Goal: Information Seeking & Learning: Learn about a topic

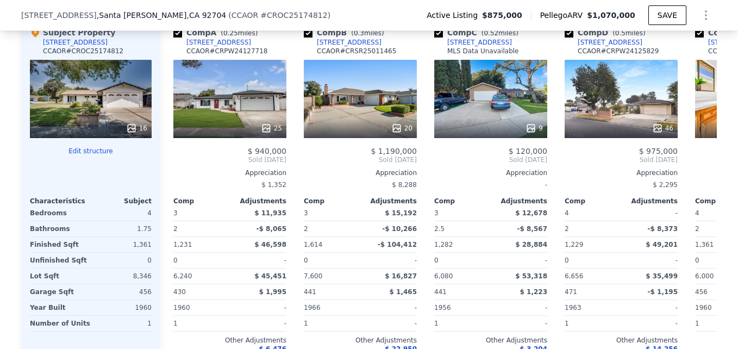
scroll to position [1118, 0]
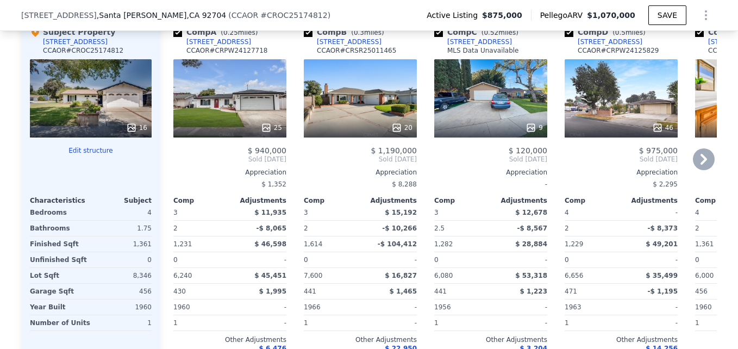
click at [616, 120] on div "46" at bounding box center [621, 98] width 113 height 78
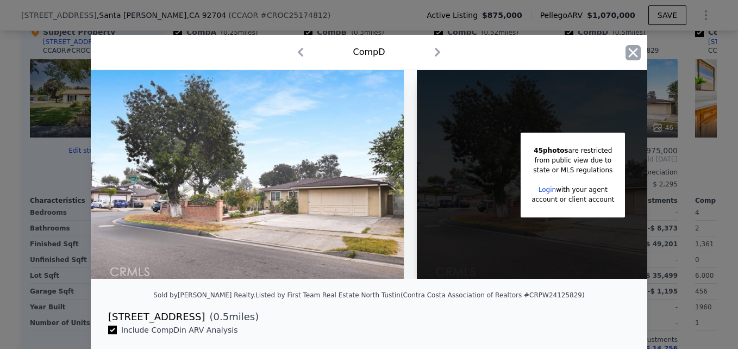
click at [626, 52] on icon "button" at bounding box center [633, 52] width 15 height 15
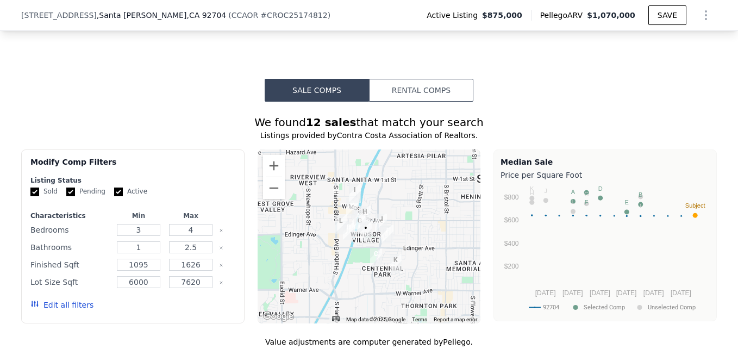
scroll to position [778, 0]
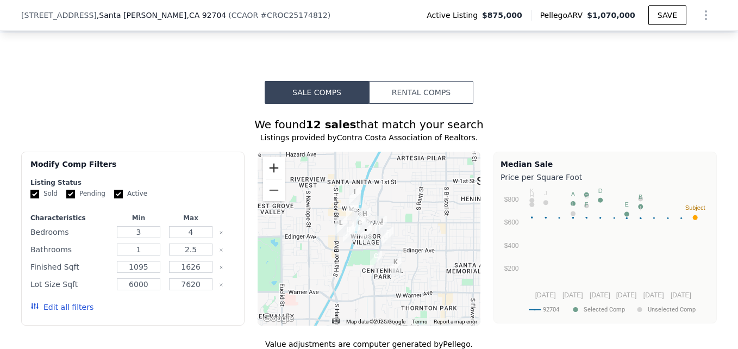
click at [272, 176] on button "Zoom in" at bounding box center [274, 168] width 22 height 22
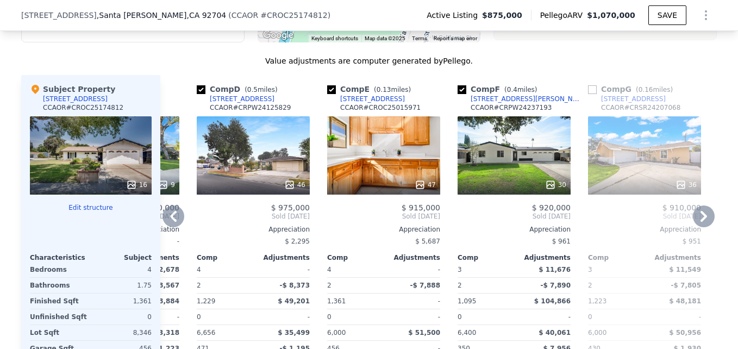
scroll to position [1049, 0]
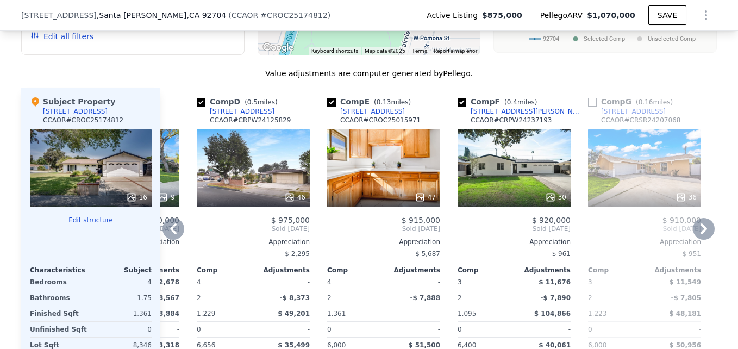
click at [262, 182] on div "46" at bounding box center [253, 168] width 113 height 78
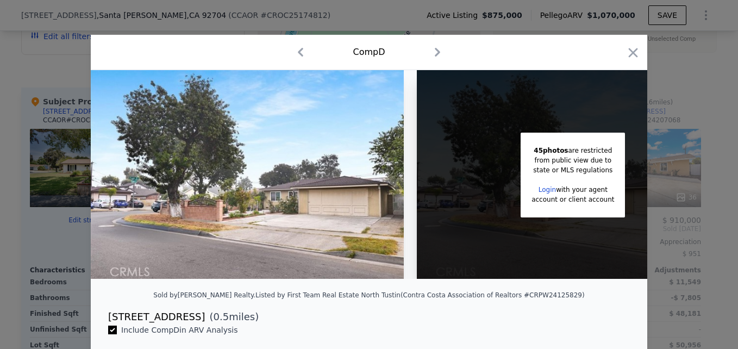
click at [676, 134] on div at bounding box center [369, 174] width 738 height 349
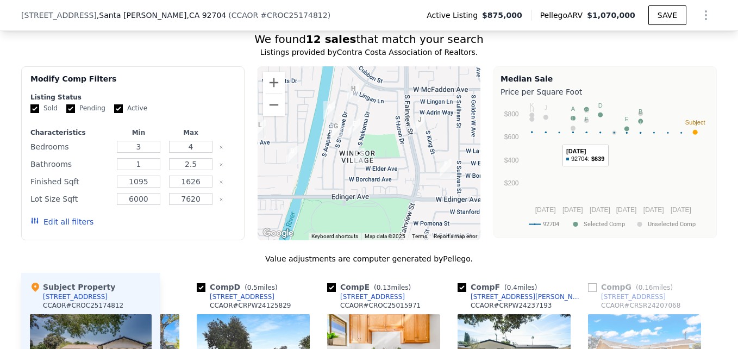
scroll to position [862, 0]
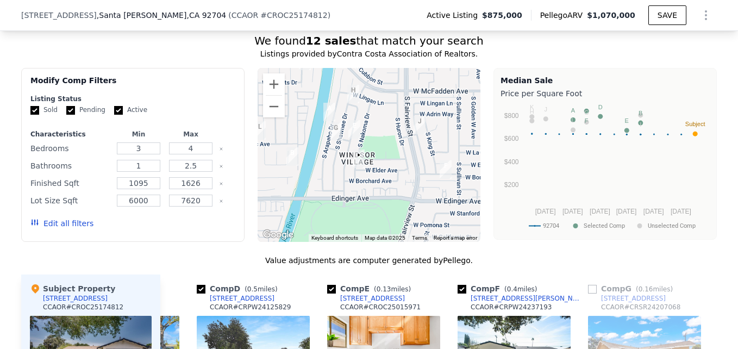
click at [606, 59] on div "Listings provided by Contra Costa Association of Realtors ." at bounding box center [369, 53] width 696 height 11
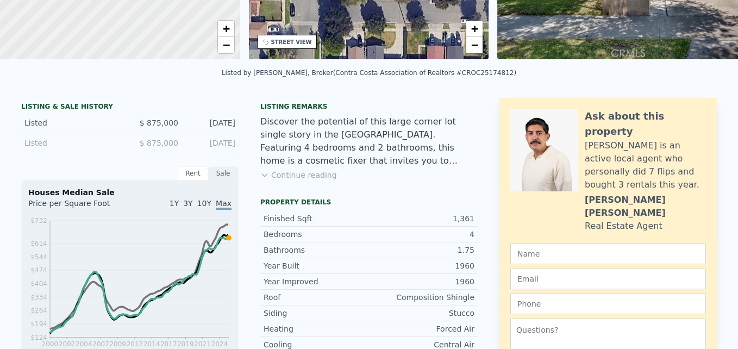
scroll to position [0, 0]
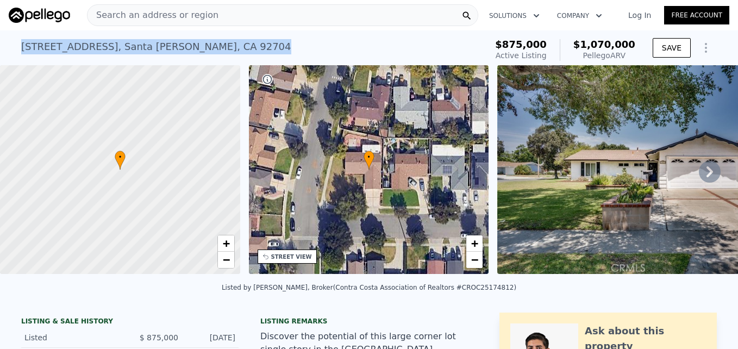
drag, startPoint x: 15, startPoint y: 52, endPoint x: 237, endPoint y: 48, distance: 222.8
click at [237, 48] on div "3027 W Elder Ave , Santa Ana , CA 92704 Active at $875k (~ARV $1.070m ) $875,00…" at bounding box center [369, 47] width 738 height 35
copy div "3027 W Elder Ave , Santa Ana , CA 92704"
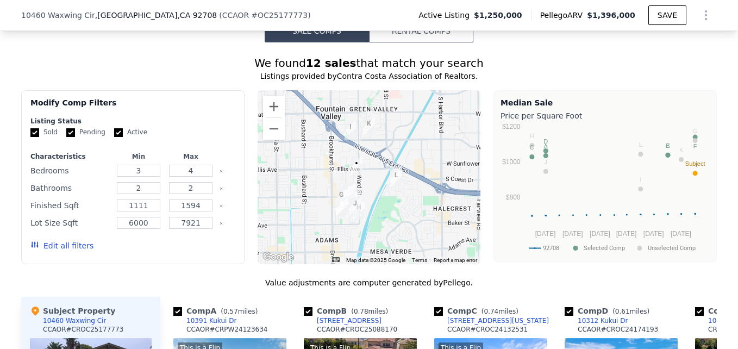
scroll to position [839, 0]
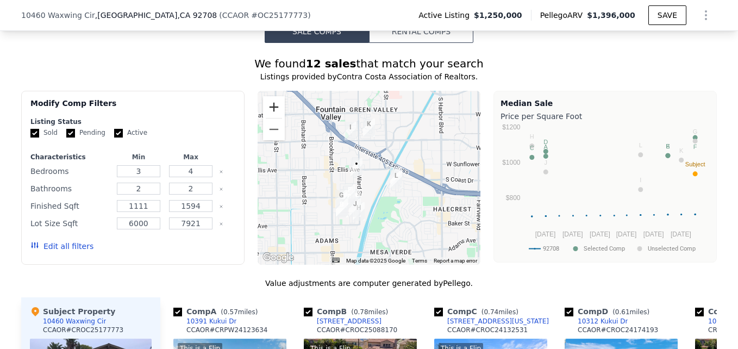
click at [267, 112] on button "Zoom in" at bounding box center [274, 107] width 22 height 22
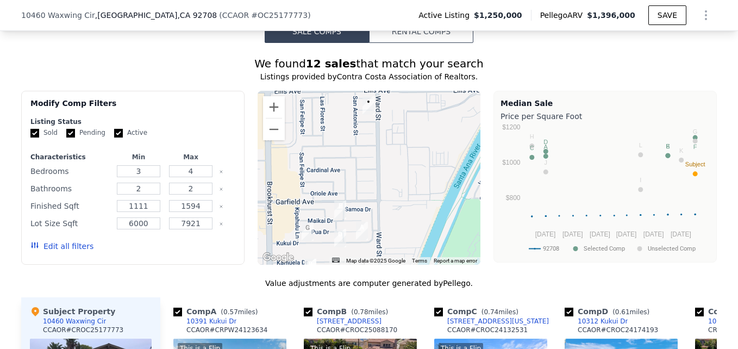
drag, startPoint x: 322, startPoint y: 197, endPoint x: 377, endPoint y: 135, distance: 82.4
click at [377, 135] on div at bounding box center [369, 178] width 223 height 174
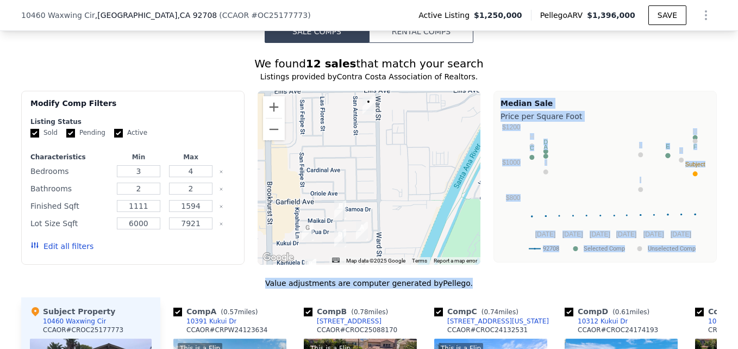
drag, startPoint x: 460, startPoint y: 282, endPoint x: 466, endPoint y: 253, distance: 29.3
drag, startPoint x: 466, startPoint y: 253, endPoint x: 499, endPoint y: 289, distance: 48.8
click at [499, 289] on div "Value adjustments are computer generated by Pellego ." at bounding box center [369, 283] width 696 height 11
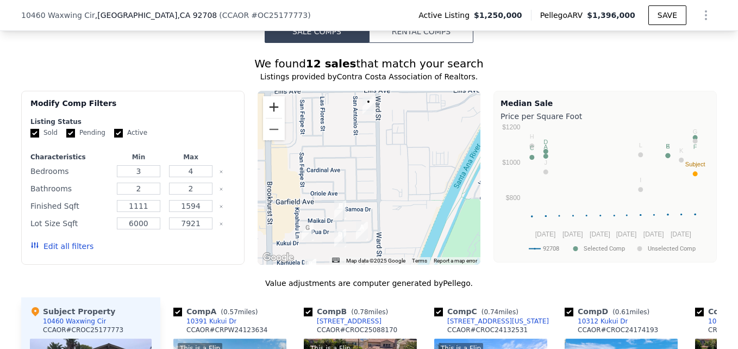
click at [269, 114] on button "Zoom in" at bounding box center [274, 107] width 22 height 22
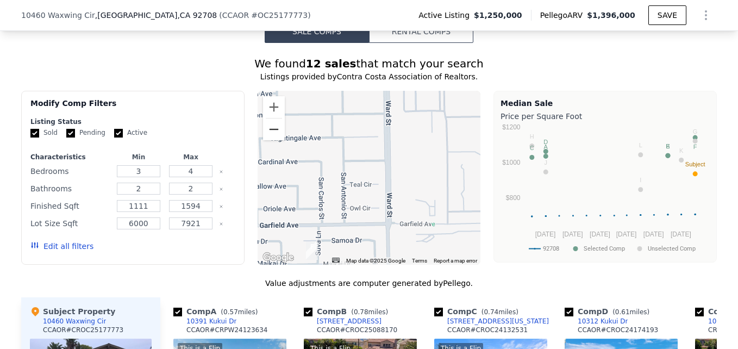
click at [277, 138] on button "Zoom out" at bounding box center [274, 129] width 22 height 22
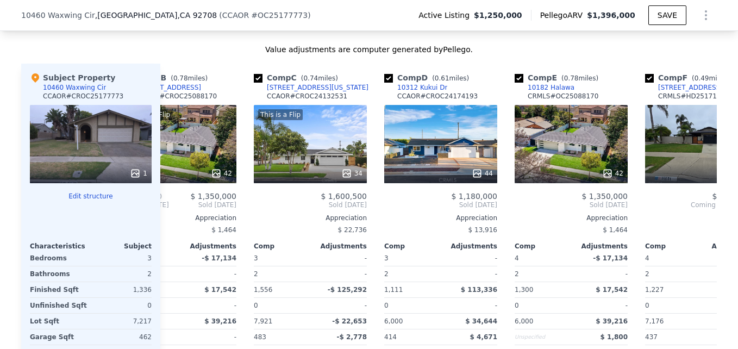
scroll to position [0, 0]
